Goal: Book appointment/travel/reservation

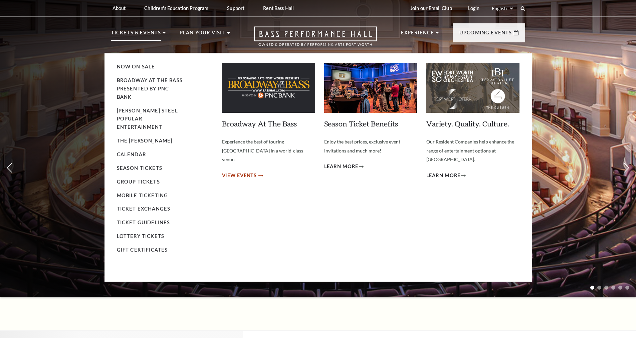
click at [251, 171] on span "View Events" at bounding box center [239, 175] width 35 height 8
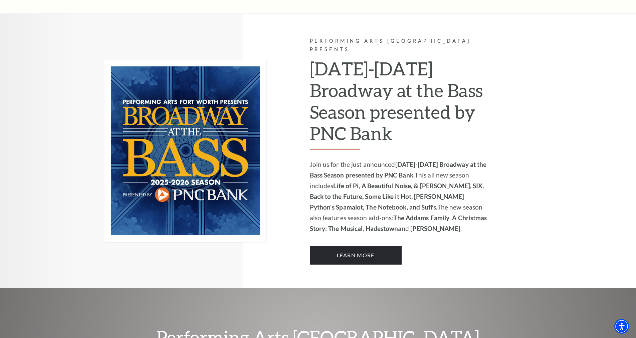
scroll to position [411, 0]
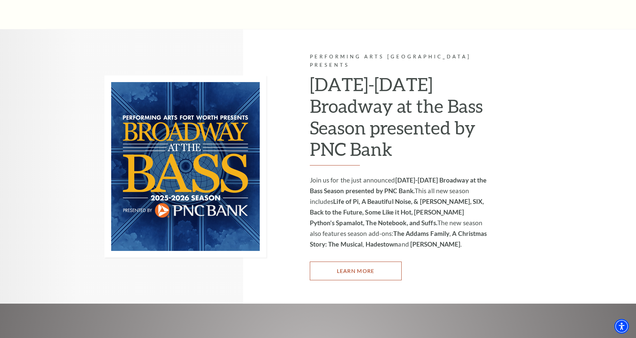
click at [391, 262] on link "Learn More" at bounding box center [356, 271] width 92 height 19
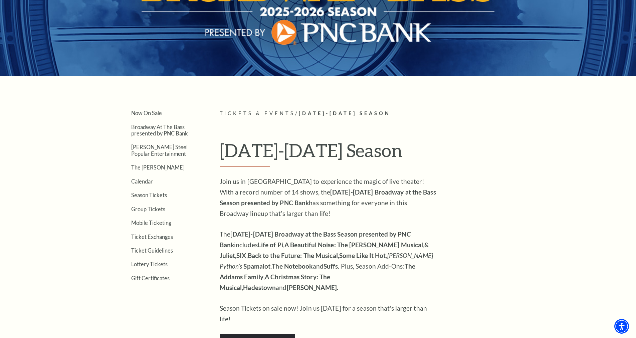
scroll to position [100, 0]
